Goal: Information Seeking & Learning: Learn about a topic

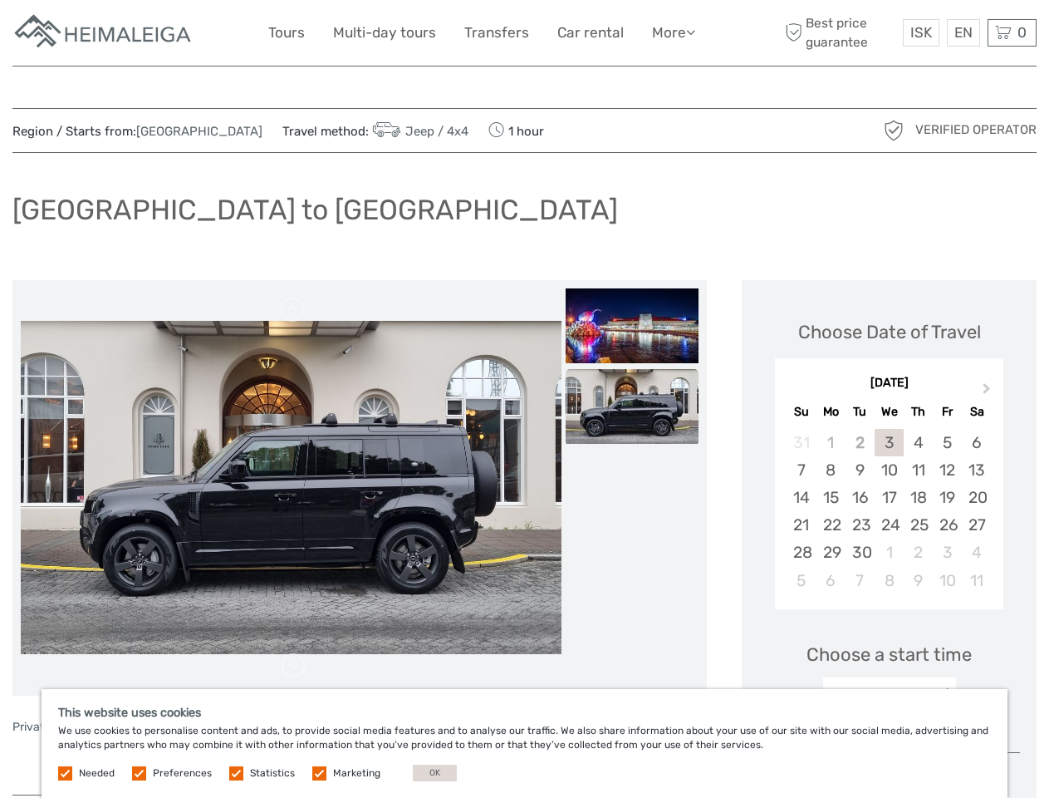
click at [672, 32] on link "More" at bounding box center [673, 33] width 43 height 24
click at [692, 32] on icon at bounding box center [690, 32] width 9 height 14
click at [920, 32] on span "ISK" at bounding box center [921, 32] width 22 height 17
click at [963, 32] on div "EN English Español Deutsch" at bounding box center [963, 32] width 33 height 27
click at [1012, 32] on div "0 Items Total 0 ISK Checkout The shopping cart is empty." at bounding box center [1012, 32] width 49 height 27
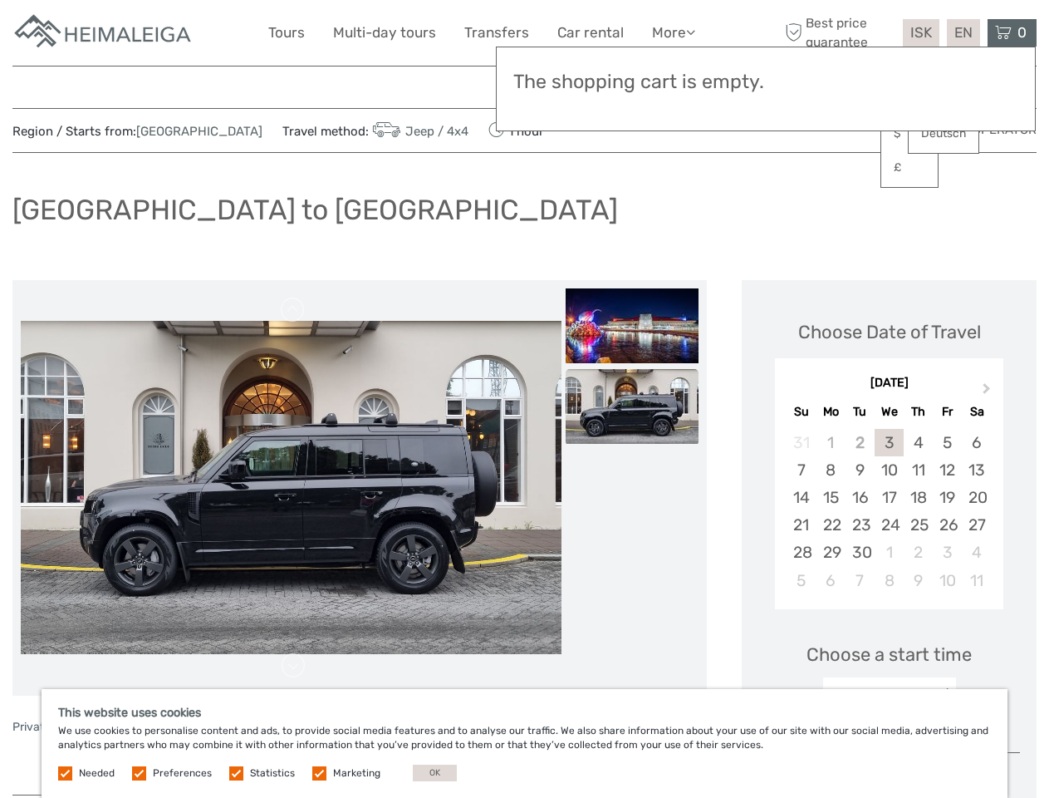
click at [291, 488] on img at bounding box center [291, 487] width 541 height 333
click at [293, 310] on link at bounding box center [293, 310] width 27 height 27
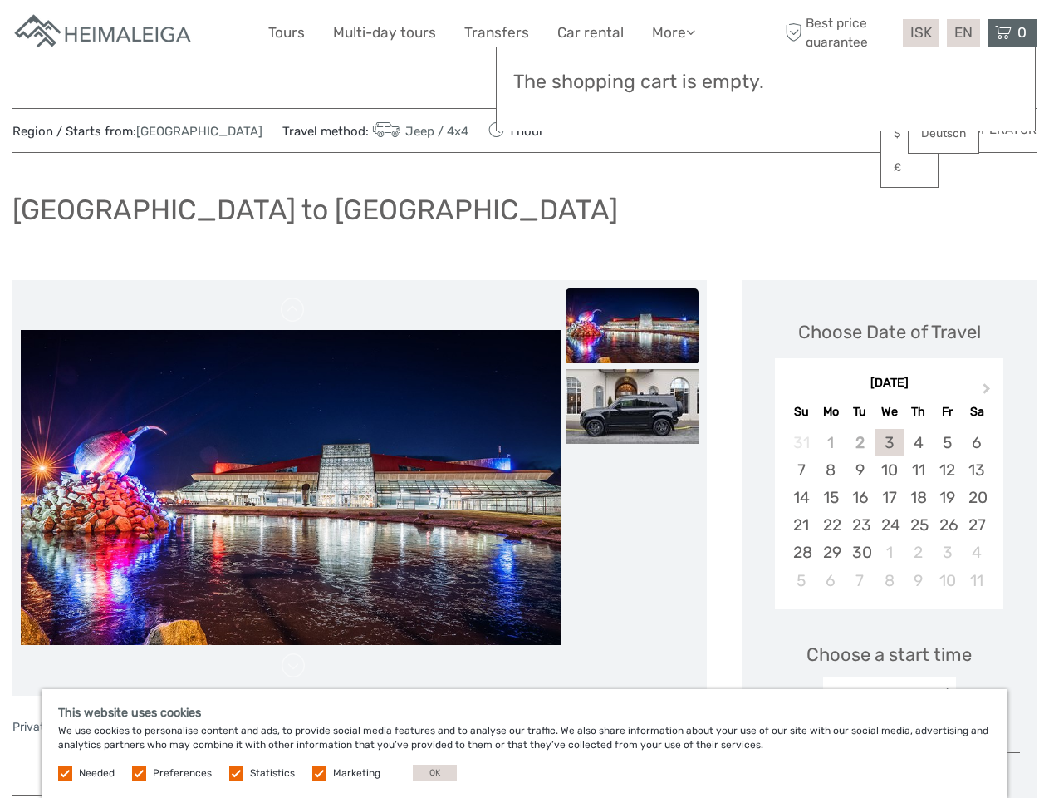
click at [293, 665] on link at bounding box center [293, 665] width 27 height 27
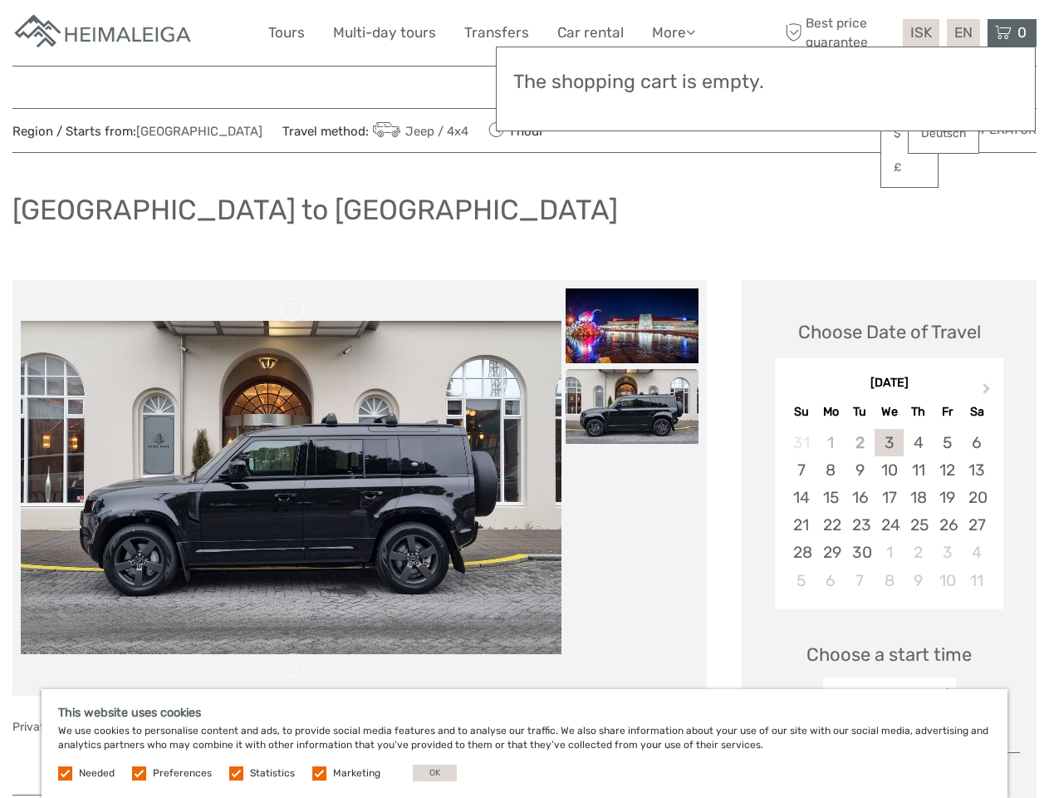
click at [632, 326] on img at bounding box center [632, 325] width 133 height 75
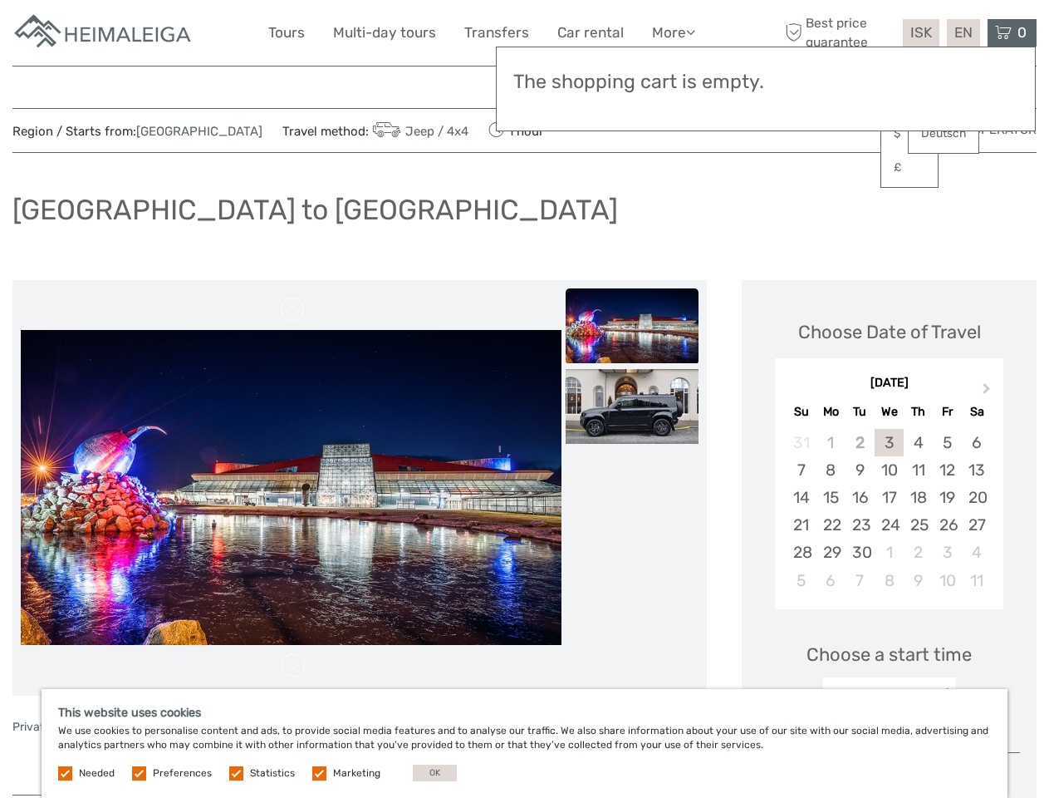
click at [632, 406] on img at bounding box center [632, 406] width 133 height 75
